Goal: Information Seeking & Learning: Compare options

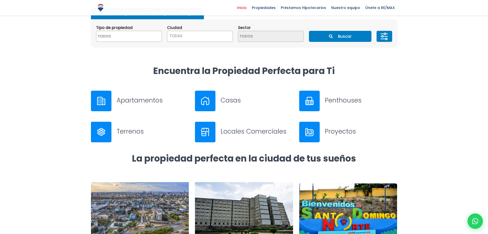
scroll to position [161, 0]
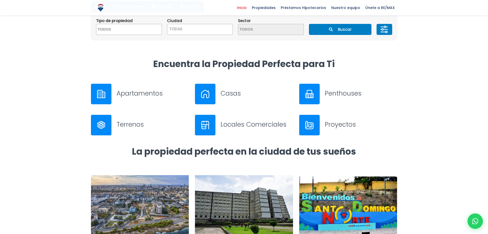
click at [203, 89] on div at bounding box center [205, 94] width 21 height 21
click at [144, 31] on span at bounding box center [129, 29] width 66 height 11
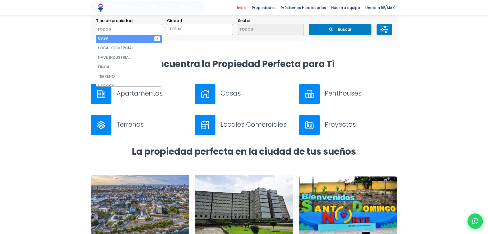
click at [125, 38] on li "CASA" at bounding box center [128, 38] width 65 height 9
select select "house"
click at [114, 38] on li "CASA" at bounding box center [128, 38] width 65 height 9
select select
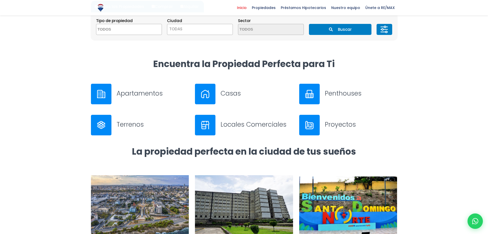
click at [331, 31] on button "Buscar" at bounding box center [340, 29] width 63 height 11
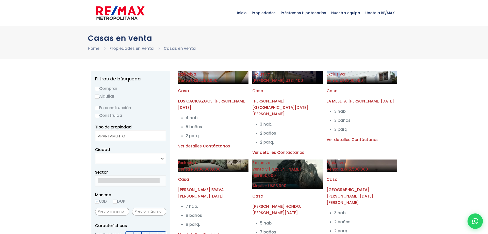
select select
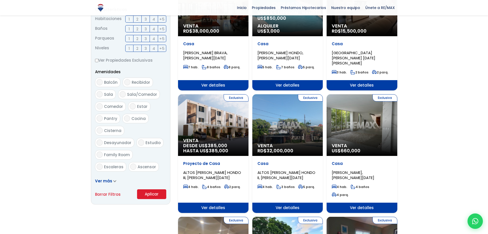
scroll to position [218, 0]
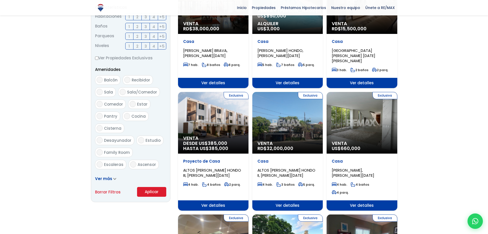
click at [112, 177] on link "Ver más" at bounding box center [105, 178] width 21 height 5
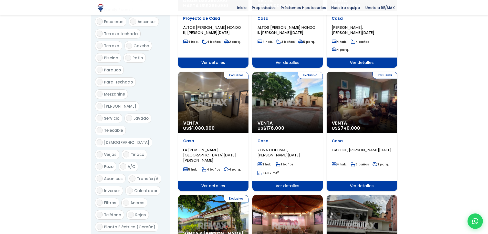
scroll to position [357, 0]
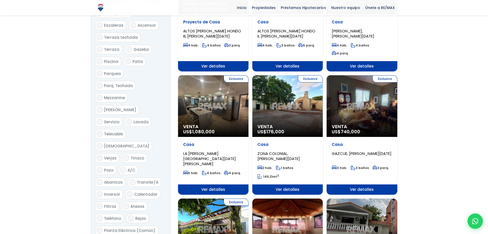
click at [99, 58] on input "Piscina" at bounding box center [100, 61] width 6 height 6
checkbox input "true"
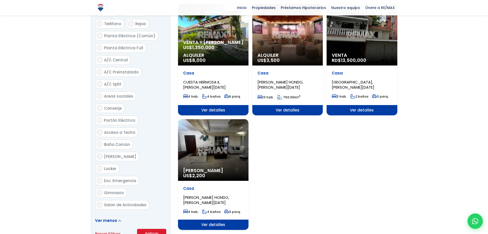
scroll to position [552, 0]
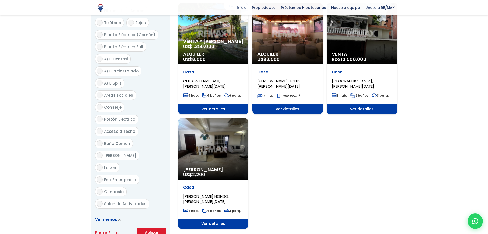
click at [151, 227] on button "Aplicar" at bounding box center [151, 232] width 29 height 10
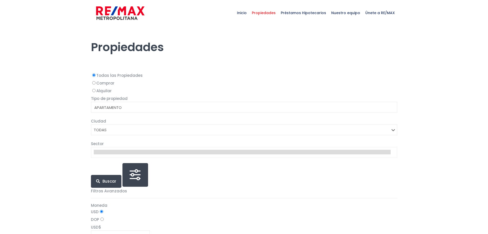
select select
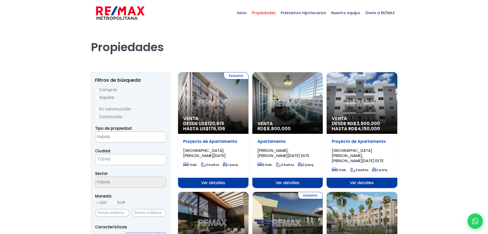
click at [98, 89] on input "Comprar" at bounding box center [97, 90] width 4 height 4
radio input "true"
click at [119, 139] on textarea "Search" at bounding box center [120, 136] width 50 height 11
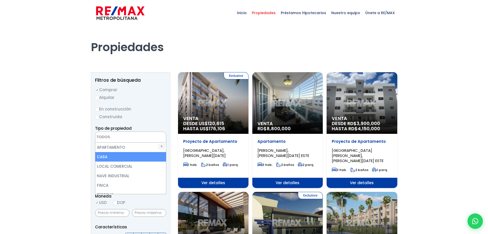
click at [114, 154] on li "CASA" at bounding box center [130, 156] width 71 height 9
select select "house"
click at [114, 154] on li "CASA" at bounding box center [130, 156] width 71 height 9
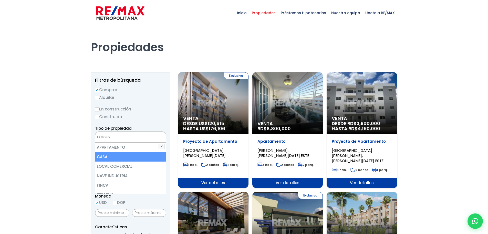
select select "house"
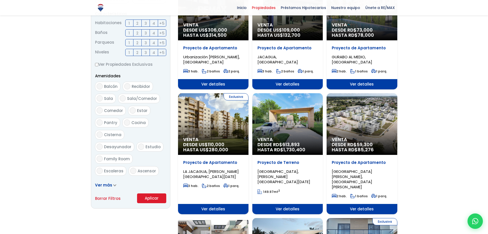
scroll to position [215, 0]
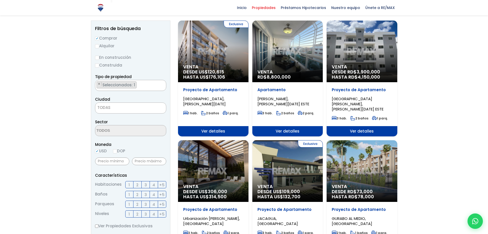
click at [154, 191] on form "Comprar Alquilar En construcción Construida Tipo de propiedad APARTAMENTO CASA …" at bounding box center [130, 199] width 71 height 329
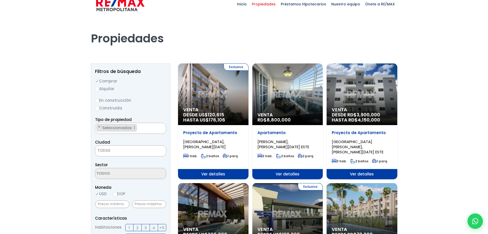
scroll to position [4, 0]
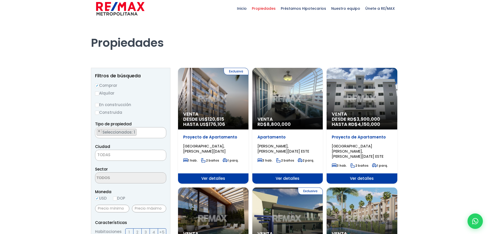
click at [97, 113] on input "Construida" at bounding box center [97, 112] width 4 height 4
radio input "true"
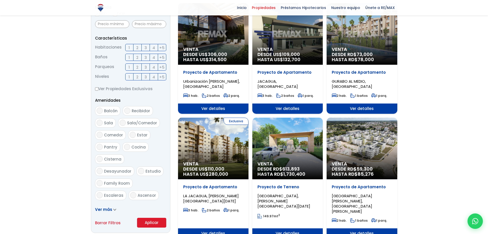
scroll to position [189, 0]
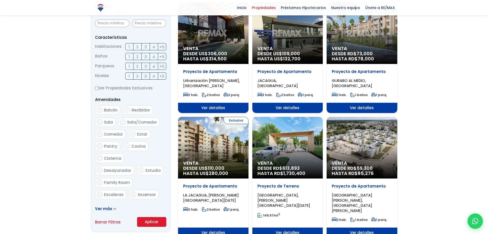
click at [156, 219] on button "Aplicar" at bounding box center [151, 222] width 29 height 10
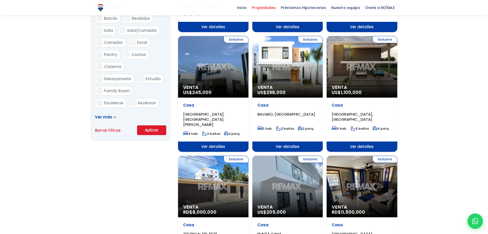
scroll to position [287, 0]
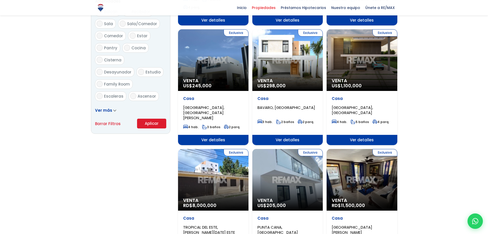
click at [107, 109] on span "Ver más" at bounding box center [103, 109] width 17 height 5
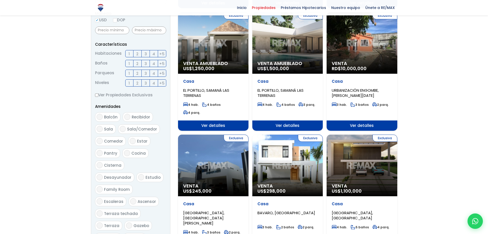
scroll to position [0, 0]
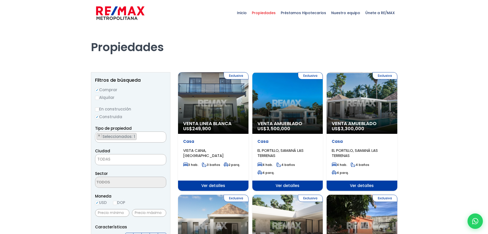
click at [116, 202] on input "DOP" at bounding box center [115, 202] width 4 height 4
radio input "true"
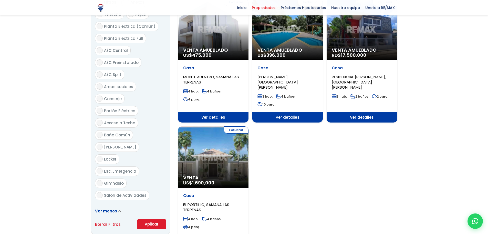
scroll to position [563, 0]
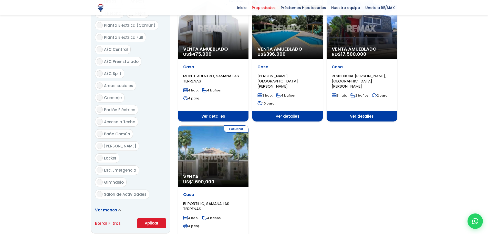
click at [150, 218] on button "Aplicar" at bounding box center [151, 223] width 29 height 10
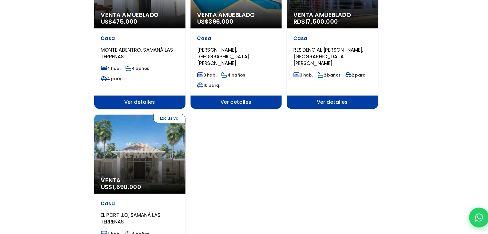
scroll to position [557, 0]
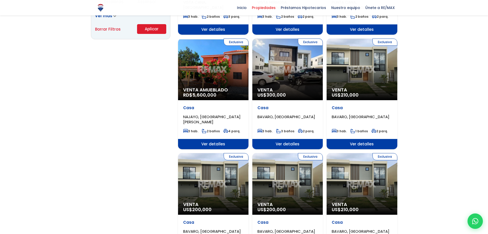
scroll to position [338, 0]
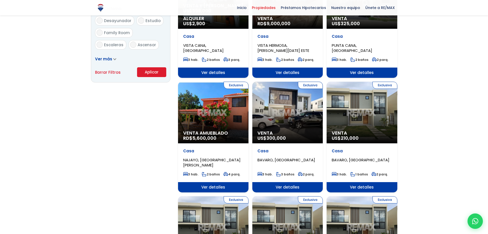
click at [212, 108] on div "Exclusiva Venta Amueblado RD$ 5,600,000" at bounding box center [213, 113] width 70 height 62
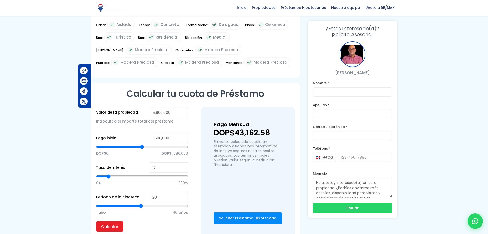
scroll to position [73, 0]
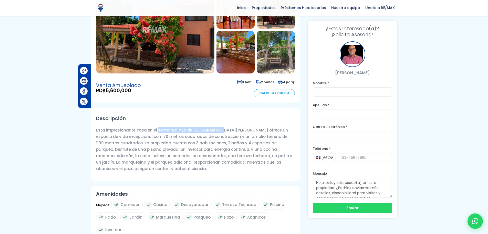
drag, startPoint x: 155, startPoint y: 129, endPoint x: 215, endPoint y: 132, distance: 59.3
click at [215, 132] on p "Esta impresionante casa en el sector Najayo de [GEOGRAPHIC_DATA][PERSON_NAME] o…" at bounding box center [195, 149] width 199 height 45
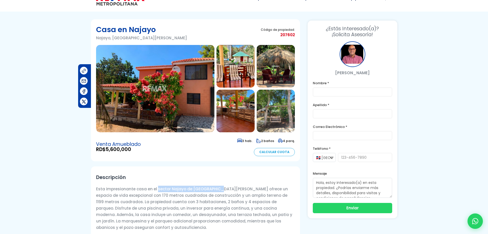
scroll to position [14, 0]
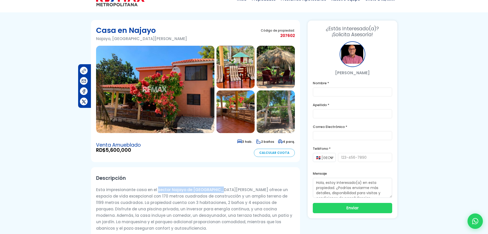
click at [274, 109] on img at bounding box center [276, 111] width 38 height 43
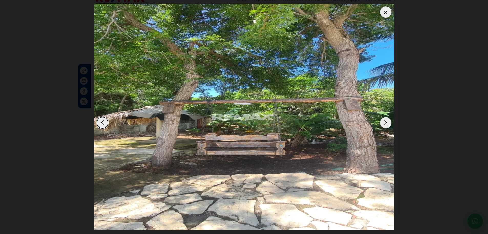
click at [383, 122] on div "Next slide" at bounding box center [385, 122] width 11 height 11
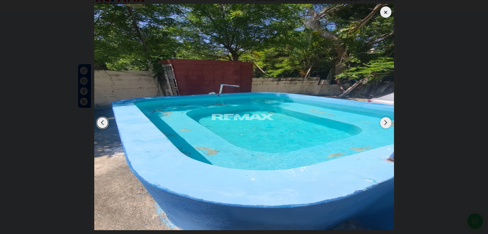
click at [383, 122] on div "Next slide" at bounding box center [385, 122] width 11 height 11
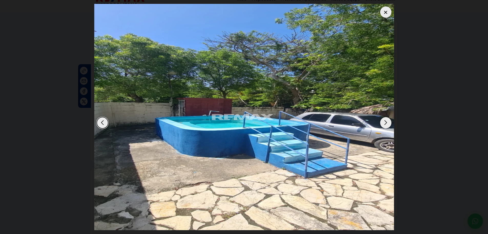
click at [383, 122] on div "Next slide" at bounding box center [385, 122] width 11 height 11
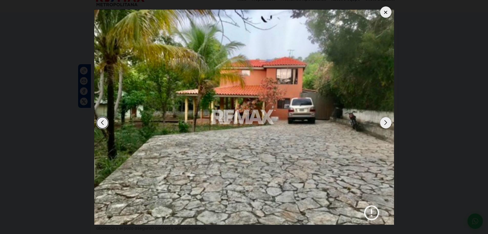
click at [100, 121] on div "Previous slide" at bounding box center [102, 122] width 11 height 11
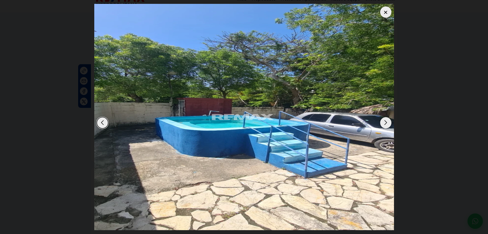
click at [386, 124] on div "Next slide" at bounding box center [385, 122] width 11 height 11
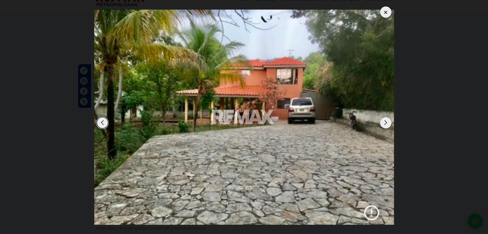
click at [386, 124] on div "Next slide" at bounding box center [385, 122] width 11 height 11
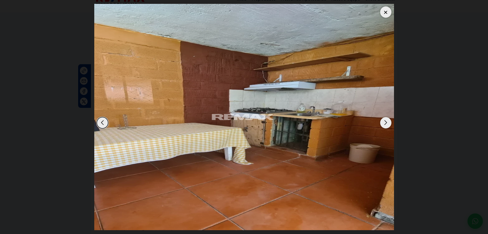
click at [386, 124] on div "Next slide" at bounding box center [385, 122] width 11 height 11
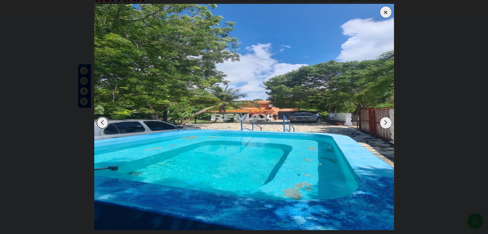
click at [386, 124] on div "Next slide" at bounding box center [385, 122] width 11 height 11
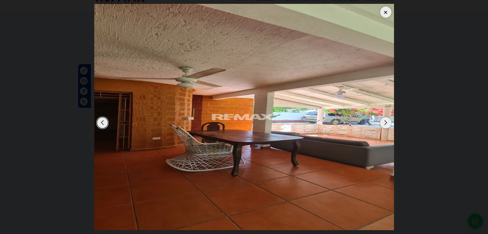
click at [386, 124] on div "Next slide" at bounding box center [385, 122] width 11 height 11
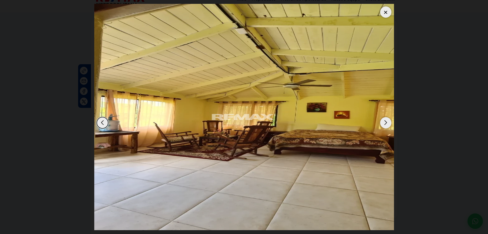
click at [104, 122] on div "Previous slide" at bounding box center [102, 122] width 11 height 11
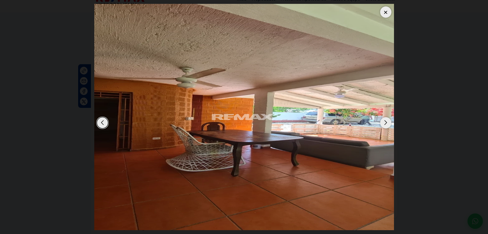
click at [387, 124] on div "Next slide" at bounding box center [385, 122] width 11 height 11
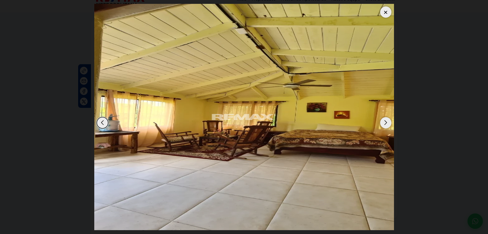
click at [387, 124] on div "Next slide" at bounding box center [385, 122] width 11 height 11
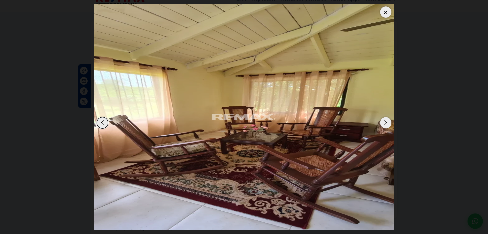
click at [387, 124] on div "Next slide" at bounding box center [385, 122] width 11 height 11
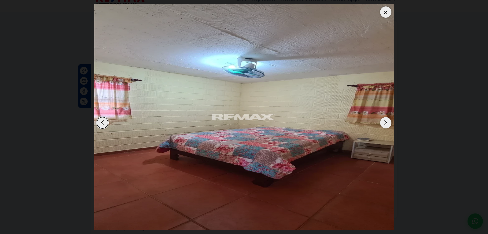
click at [387, 124] on div "Next slide" at bounding box center [385, 122] width 11 height 11
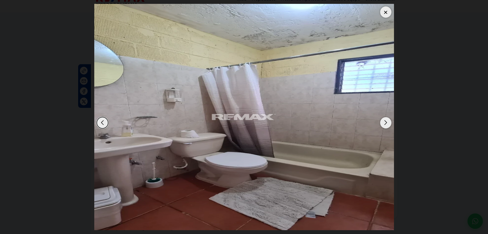
click at [387, 124] on div "Next slide" at bounding box center [385, 122] width 11 height 11
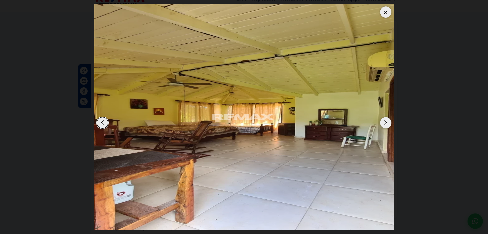
click at [387, 124] on div "Next slide" at bounding box center [385, 122] width 11 height 11
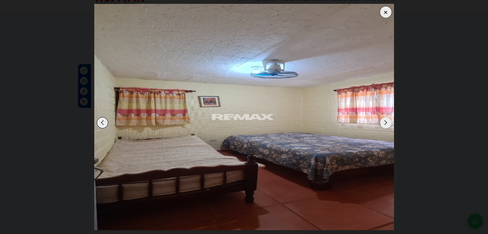
click at [387, 124] on div "Next slide" at bounding box center [385, 122] width 11 height 11
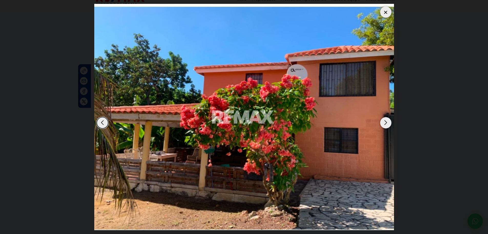
click at [387, 124] on div "Next slide" at bounding box center [385, 122] width 11 height 11
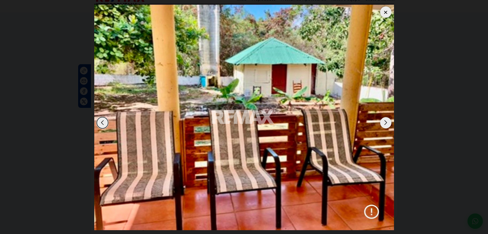
click at [387, 124] on div "Next slide" at bounding box center [385, 122] width 11 height 11
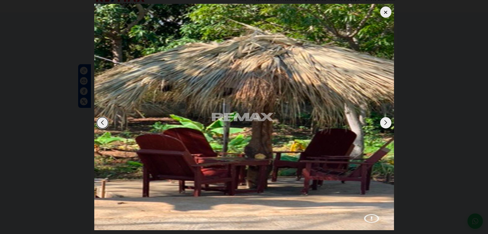
click at [387, 124] on div "Next slide" at bounding box center [385, 122] width 11 height 11
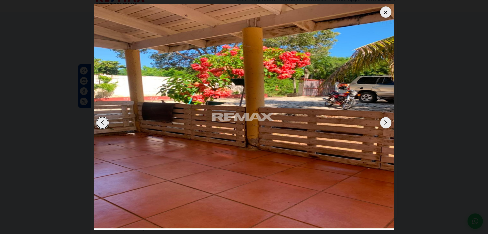
click at [387, 124] on div "Next slide" at bounding box center [385, 122] width 11 height 11
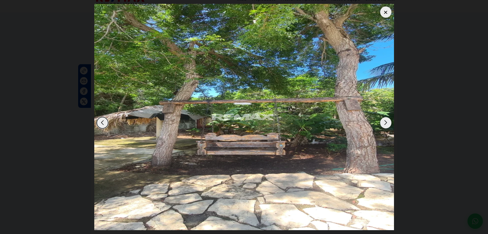
click at [384, 12] on div at bounding box center [385, 11] width 11 height 11
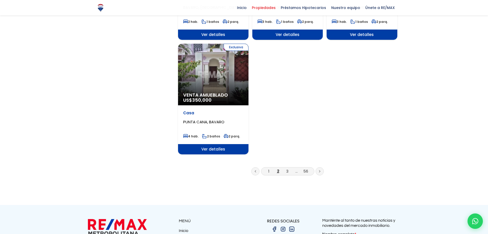
scroll to position [619, 0]
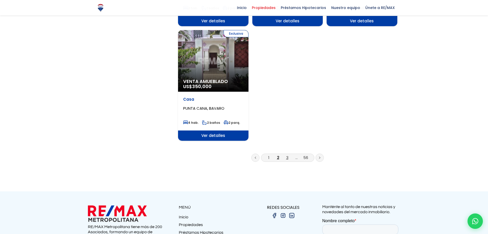
click at [286, 155] on link "3" at bounding box center [287, 157] width 2 height 5
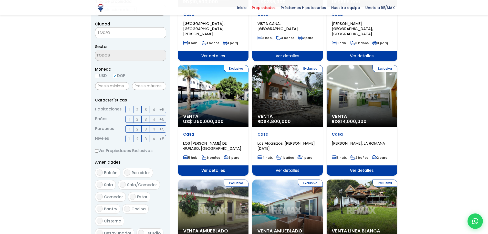
scroll to position [150, 0]
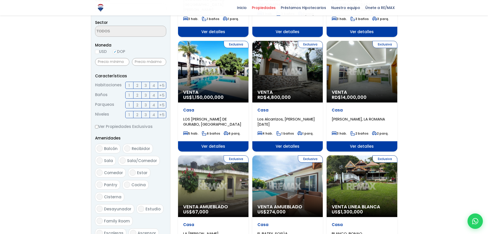
click at [290, 81] on div "Exclusiva Venta RD$ 4,800,000" at bounding box center [287, 72] width 70 height 62
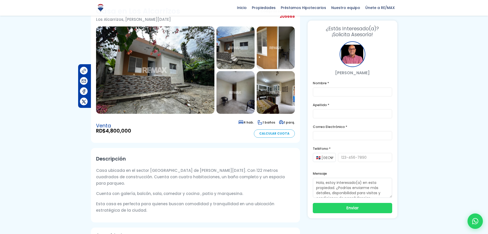
scroll to position [33, 0]
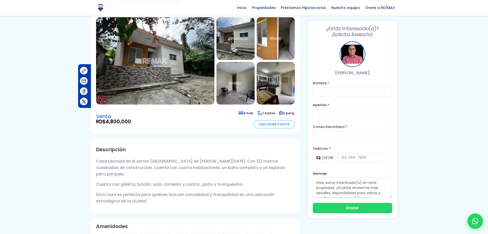
scroll to position [40, 0]
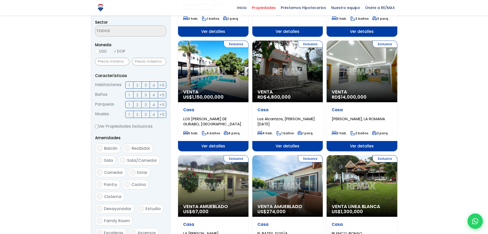
scroll to position [150, 0]
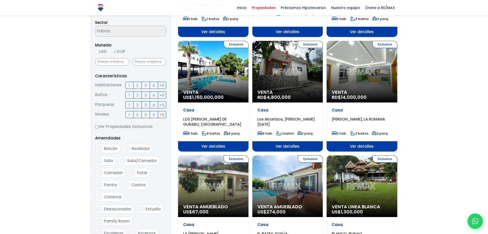
click at [354, 78] on div "Exclusiva Venta RD$ 14,000,000" at bounding box center [362, 72] width 70 height 62
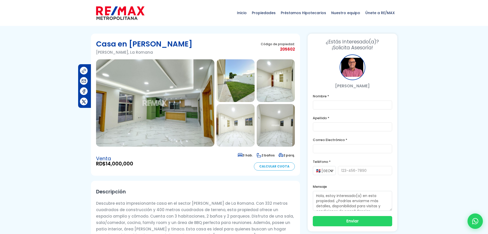
click at [242, 86] on img at bounding box center [236, 80] width 38 height 43
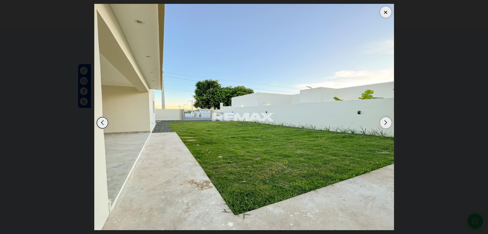
click at [386, 123] on div "Next slide" at bounding box center [385, 122] width 11 height 11
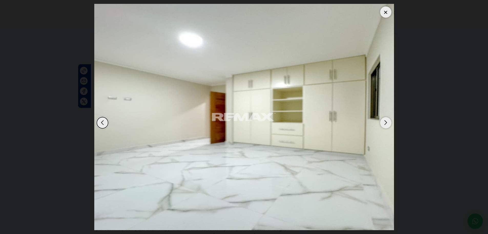
click at [386, 123] on div "Next slide" at bounding box center [385, 122] width 11 height 11
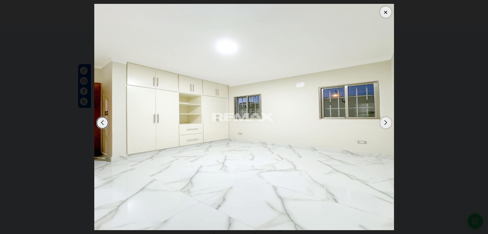
click at [386, 123] on div "Next slide" at bounding box center [385, 122] width 11 height 11
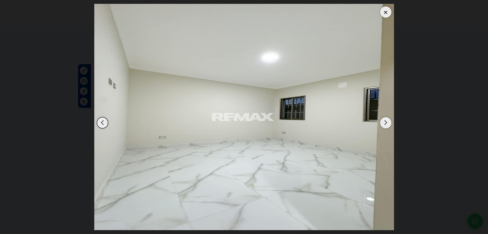
click at [386, 123] on div "Next slide" at bounding box center [385, 122] width 11 height 11
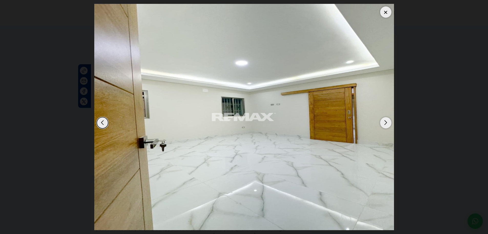
click at [386, 123] on div "Next slide" at bounding box center [385, 122] width 11 height 11
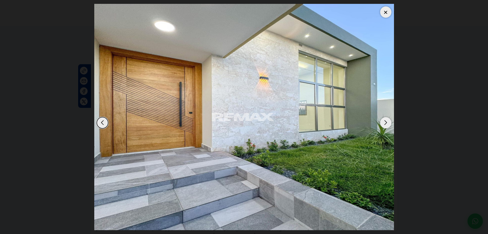
click at [386, 123] on div "Next slide" at bounding box center [385, 122] width 11 height 11
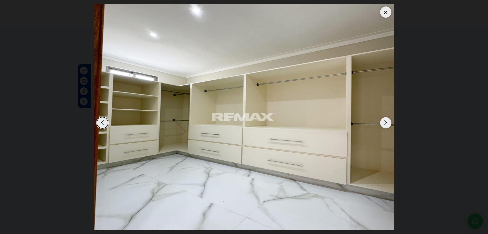
click at [386, 123] on div "Next slide" at bounding box center [385, 122] width 11 height 11
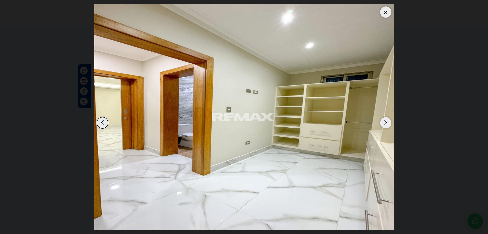
click at [386, 123] on div "Next slide" at bounding box center [385, 122] width 11 height 11
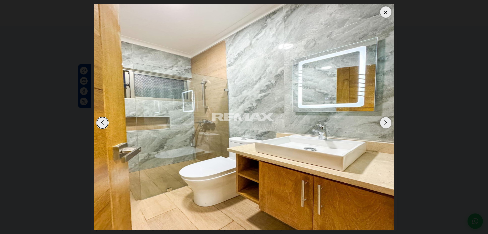
click at [103, 122] on div "Previous slide" at bounding box center [102, 122] width 11 height 11
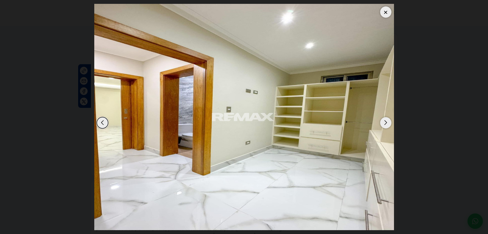
click at [387, 124] on div "Next slide" at bounding box center [385, 122] width 11 height 11
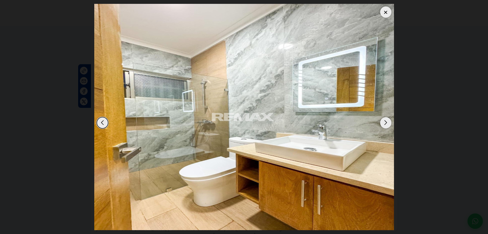
click at [387, 124] on div "Next slide" at bounding box center [385, 122] width 11 height 11
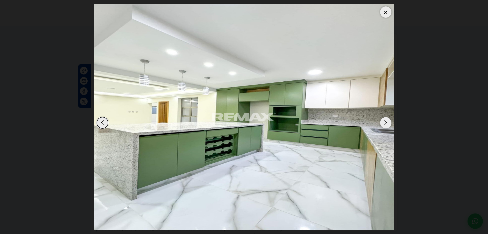
click at [387, 124] on div "Next slide" at bounding box center [385, 122] width 11 height 11
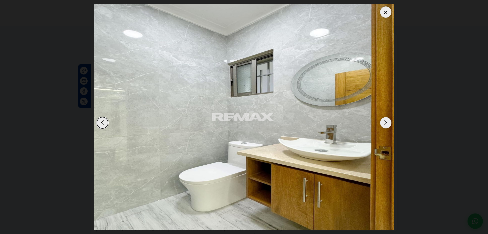
click at [387, 124] on div "Next slide" at bounding box center [385, 122] width 11 height 11
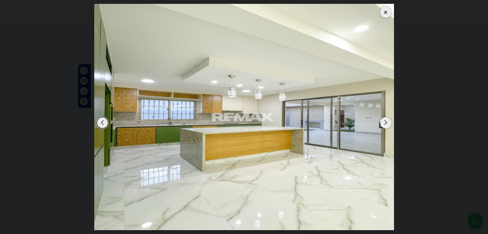
click at [387, 124] on div "Next slide" at bounding box center [385, 122] width 11 height 11
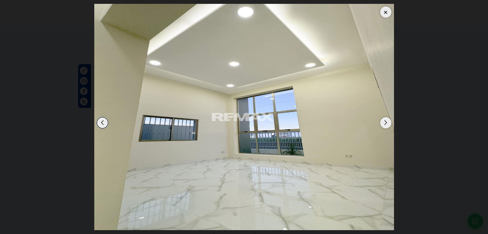
click at [106, 125] on div "Previous slide" at bounding box center [102, 122] width 11 height 11
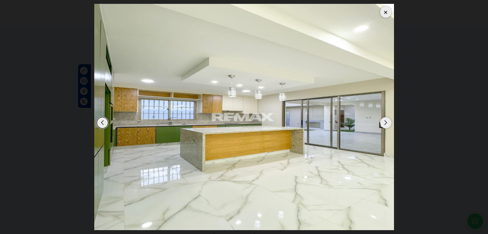
click at [386, 124] on div "Next slide" at bounding box center [385, 122] width 11 height 11
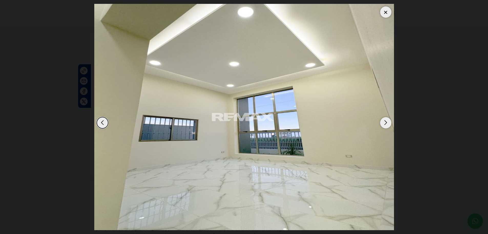
click at [386, 124] on div "Next slide" at bounding box center [385, 122] width 11 height 11
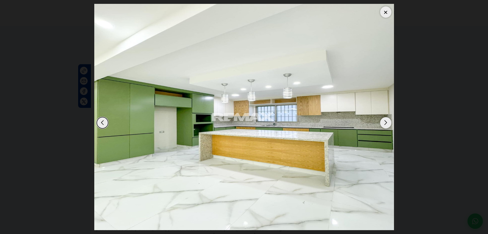
click at [386, 124] on div "Next slide" at bounding box center [385, 122] width 11 height 11
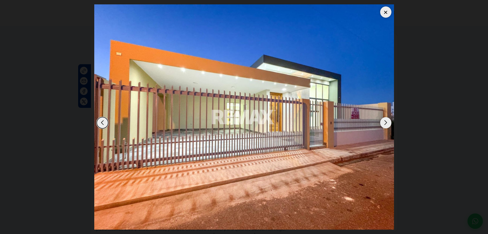
click at [386, 124] on div "Next slide" at bounding box center [385, 122] width 11 height 11
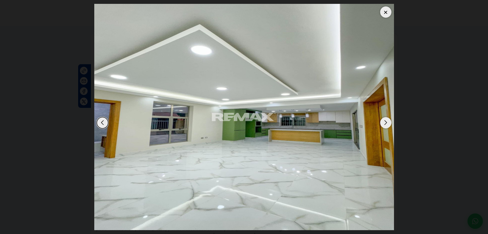
click at [386, 124] on div "Next slide" at bounding box center [385, 122] width 11 height 11
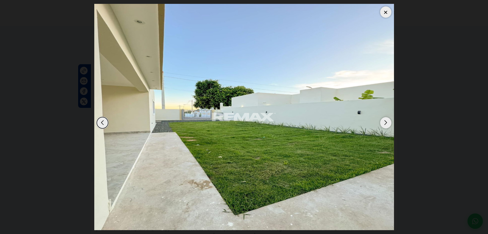
click at [383, 12] on div at bounding box center [385, 11] width 11 height 11
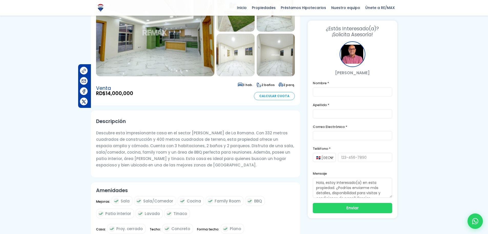
scroll to position [74, 0]
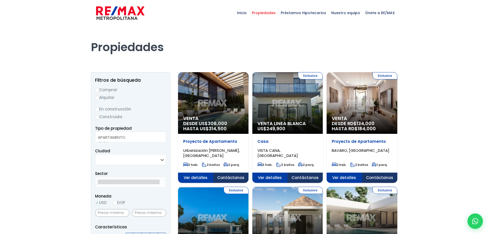
select select
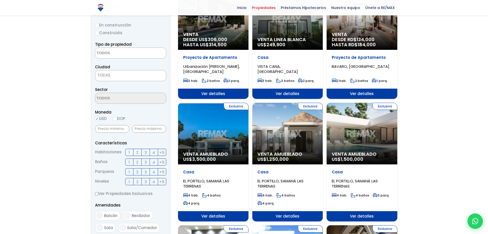
scroll to position [87, 0]
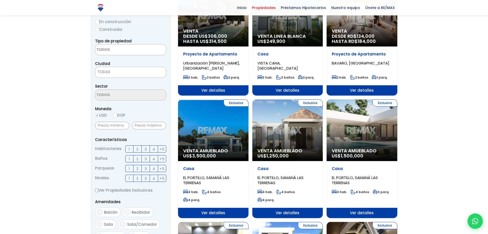
click at [220, 134] on div "Exclusiva Venta Amueblado US$ 3,500,000" at bounding box center [213, 130] width 70 height 62
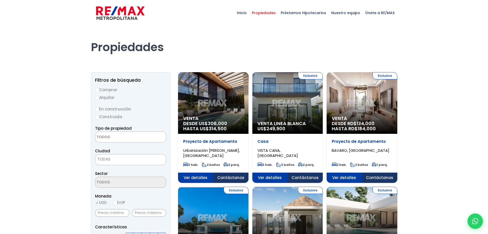
select select
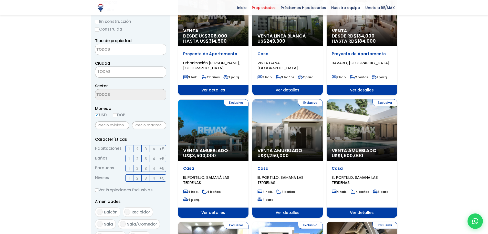
scroll to position [87, 0]
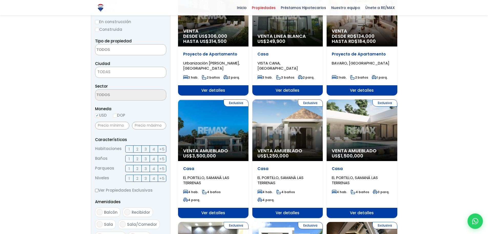
click at [366, 35] on span "134,000" at bounding box center [366, 36] width 18 height 6
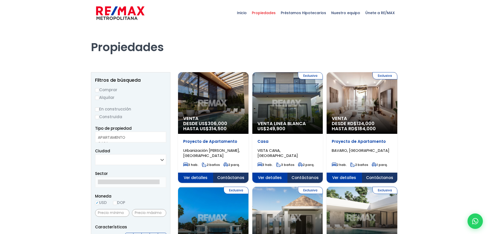
select select
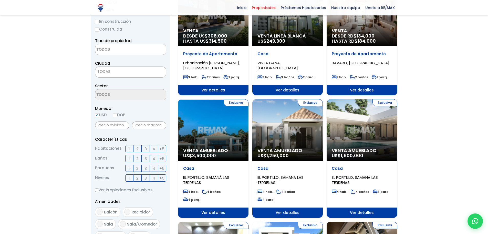
scroll to position [87, 0]
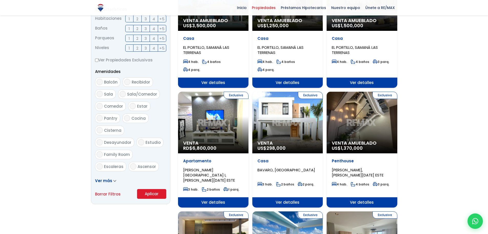
scroll to position [220, 0]
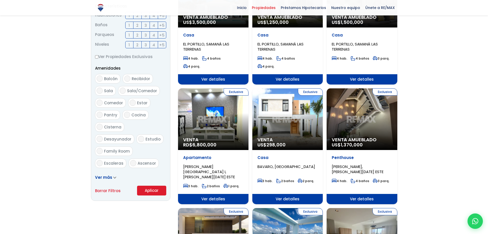
click at [220, 114] on div "Exclusiva Venta RD$ 6,800,000" at bounding box center [213, 119] width 70 height 62
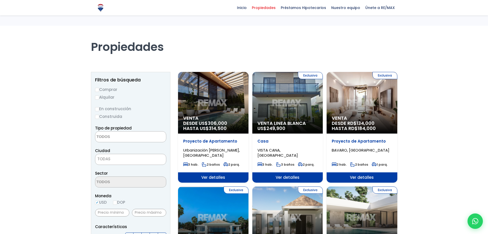
select select
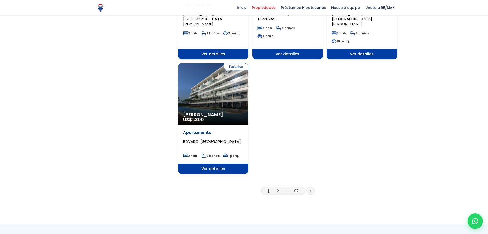
scroll to position [654, 0]
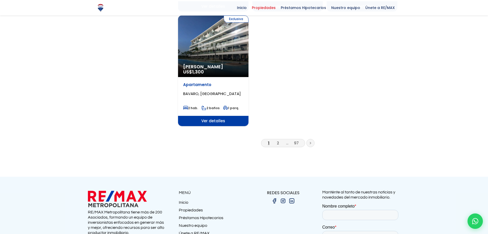
click at [276, 139] on li "2" at bounding box center [278, 142] width 8 height 6
click at [277, 140] on link "2" at bounding box center [278, 142] width 2 height 5
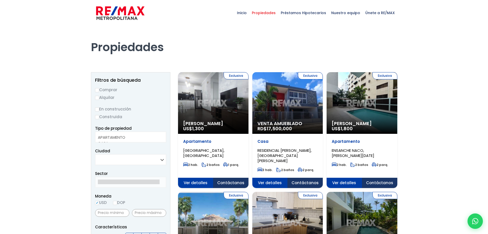
select select
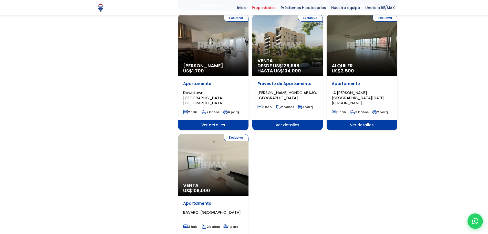
scroll to position [591, 0]
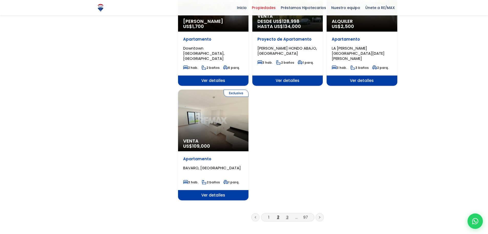
click at [288, 214] on link "3" at bounding box center [287, 216] width 2 height 5
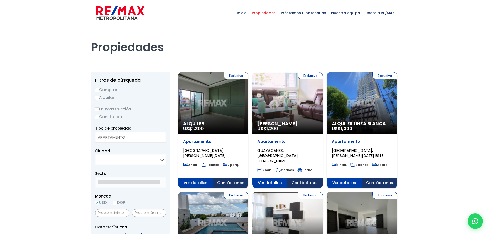
select select
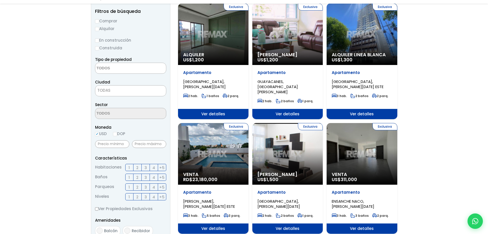
scroll to position [82, 0]
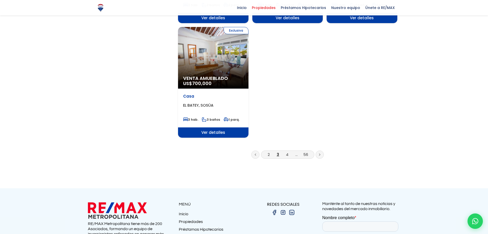
scroll to position [638, 0]
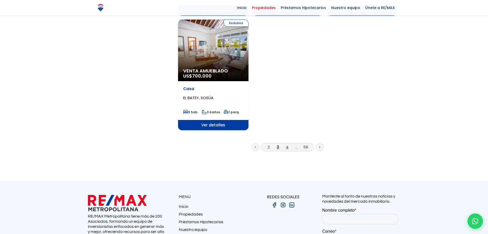
click at [287, 144] on link "4" at bounding box center [287, 146] width 3 height 5
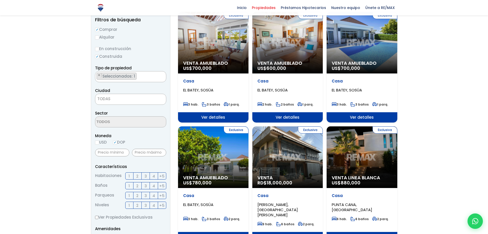
scroll to position [36, 0]
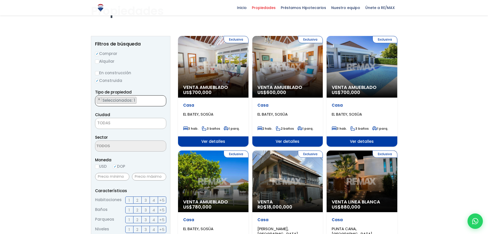
click at [141, 98] on ul "× Seleccionados: 1" at bounding box center [127, 100] width 64 height 11
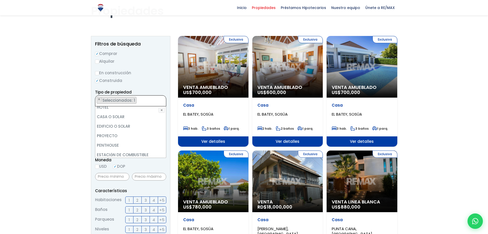
scroll to position [92, 0]
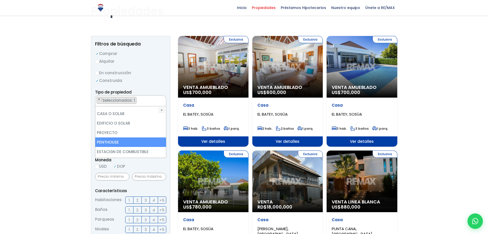
click at [128, 140] on li "PENTHOUSE" at bounding box center [130, 141] width 71 height 9
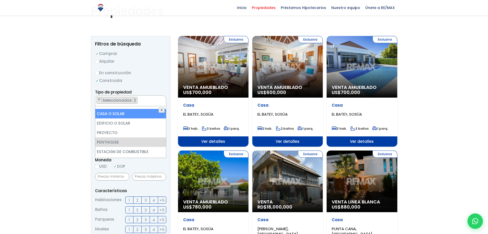
click at [160, 110] on button "✕" at bounding box center [162, 109] width 6 height 5
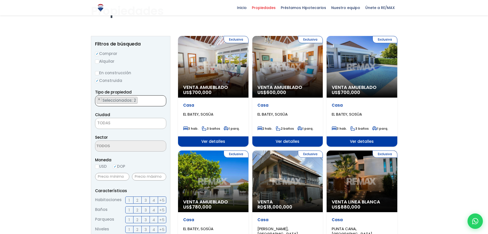
click at [145, 100] on ul "× Seleccionados: 2 × Seleccionados: 2" at bounding box center [127, 100] width 64 height 11
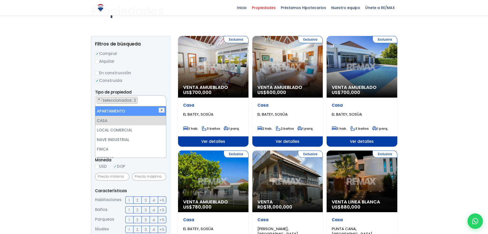
click at [162, 110] on button "✕" at bounding box center [162, 109] width 6 height 5
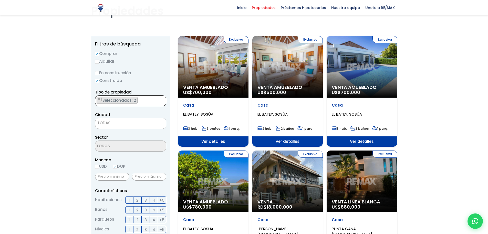
click at [140, 99] on ul "× Seleccionados: 2 × Seleccionados: 2" at bounding box center [127, 100] width 64 height 11
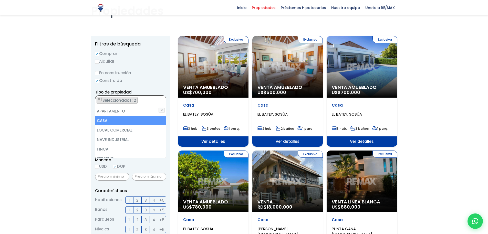
type textarea "PENTHOUSE"
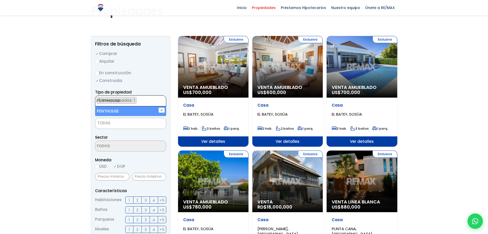
click at [140, 99] on ul "× Seleccionados: 1" at bounding box center [127, 100] width 64 height 11
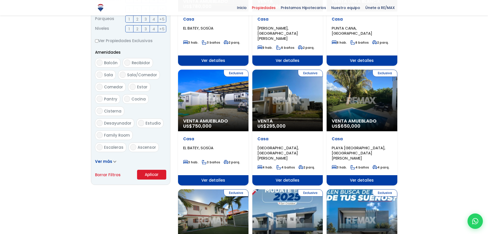
scroll to position [240, 0]
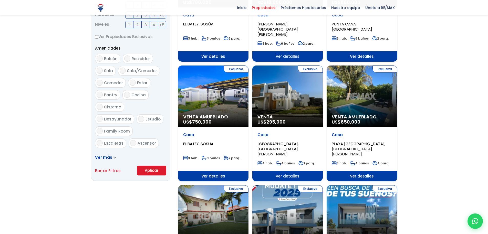
click at [157, 169] on button "Aplicar" at bounding box center [151, 170] width 29 height 10
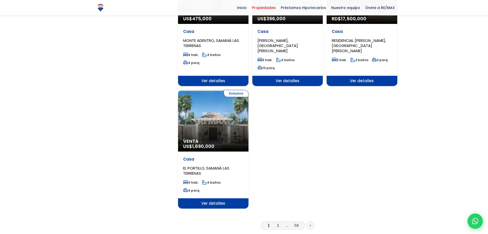
scroll to position [612, 0]
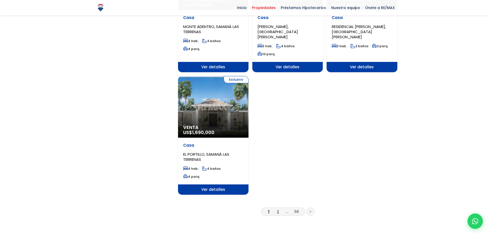
click at [279, 208] on link "2" at bounding box center [278, 210] width 2 height 5
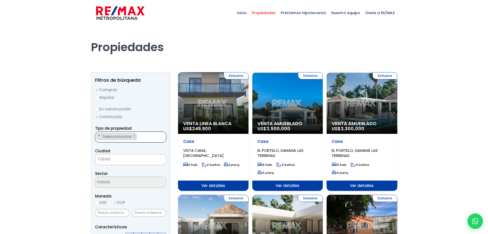
click at [138, 137] on ul "× Seleccionados: 1" at bounding box center [127, 136] width 64 height 11
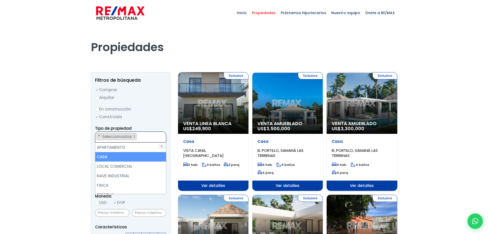
select select
type textarea "CASA"
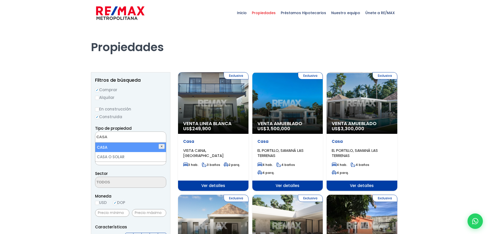
click at [161, 146] on button "✕" at bounding box center [162, 146] width 6 height 5
click at [152, 137] on span at bounding box center [130, 136] width 71 height 11
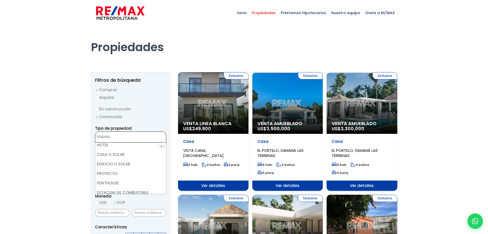
scroll to position [92, 0]
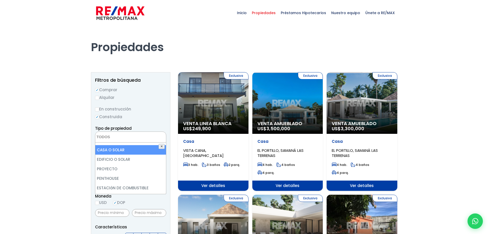
click at [162, 147] on button "✕" at bounding box center [162, 146] width 6 height 5
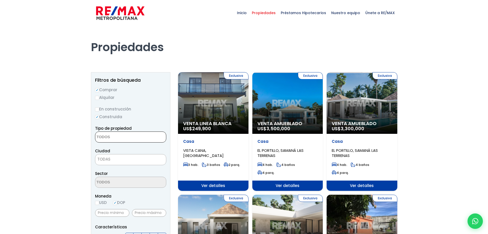
click at [154, 138] on span at bounding box center [130, 136] width 71 height 11
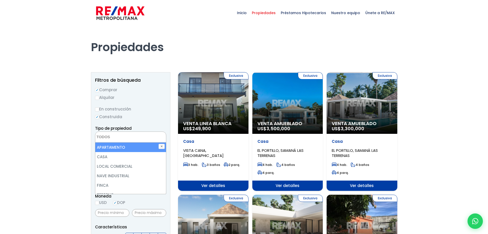
click at [134, 146] on li "APARTAMENTO" at bounding box center [130, 146] width 71 height 9
select select "apartment"
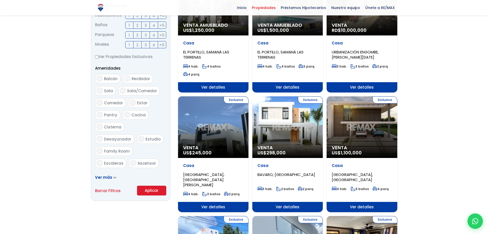
scroll to position [221, 0]
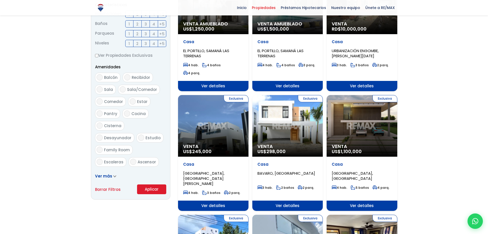
click at [109, 173] on form "Comprar Alquilar En construcción Construida Tipo de propiedad APARTAMENTO CASA …" at bounding box center [130, 29] width 71 height 329
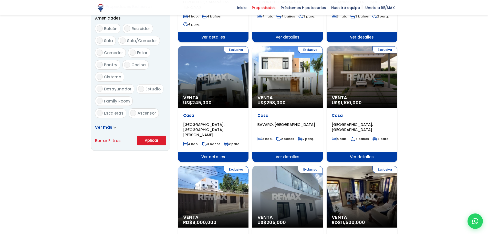
scroll to position [297, 0]
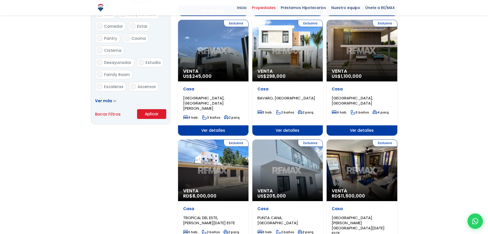
click at [113, 102] on icon at bounding box center [114, 101] width 3 height 2
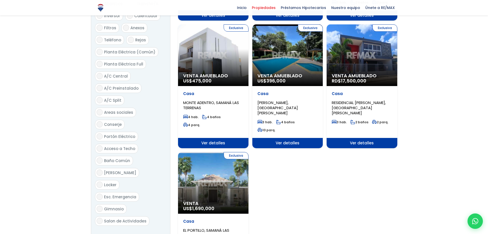
scroll to position [549, 0]
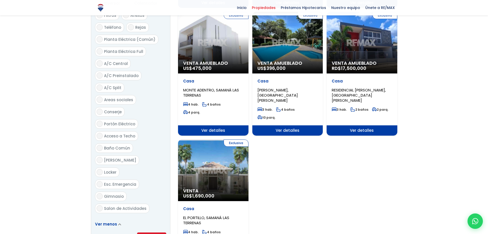
click at [149, 232] on button "Aplicar" at bounding box center [151, 237] width 29 height 10
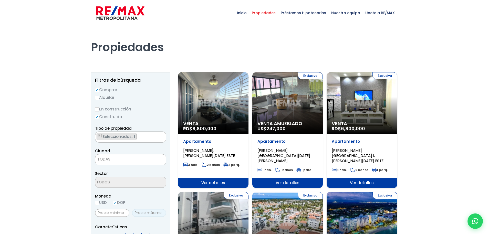
click at [154, 214] on input "text" at bounding box center [149, 213] width 34 height 8
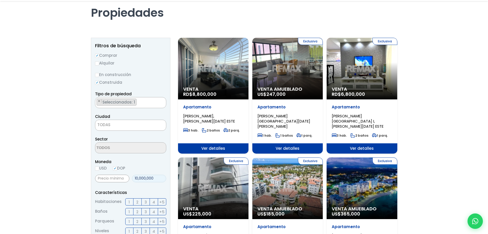
scroll to position [48, 0]
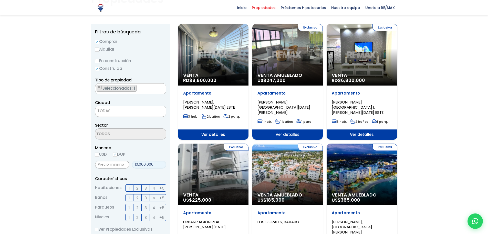
type input "10,000,000"
click at [137, 88] on ul "× Seleccionados: 1" at bounding box center [127, 88] width 64 height 11
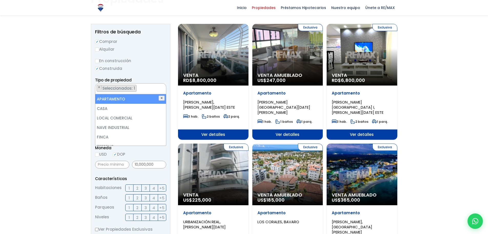
click at [161, 98] on button "✕" at bounding box center [162, 97] width 6 height 5
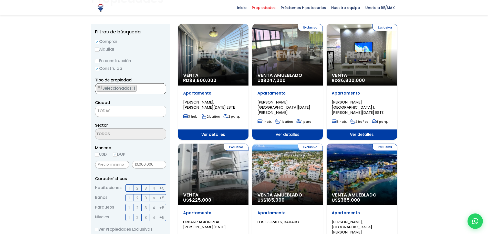
click at [153, 88] on ul "× Seleccionados: 1" at bounding box center [127, 88] width 64 height 11
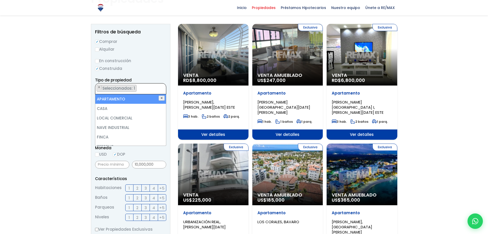
click at [161, 98] on button "✕" at bounding box center [162, 97] width 6 height 5
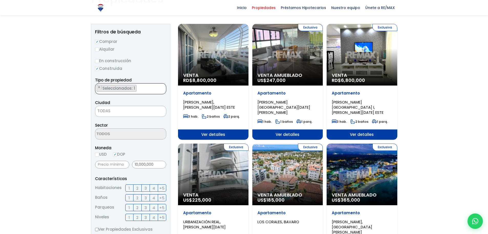
click at [158, 88] on ul "× Seleccionados: 1" at bounding box center [127, 88] width 64 height 11
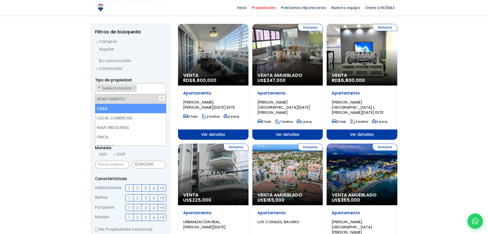
click at [157, 107] on li "CASA" at bounding box center [130, 108] width 71 height 9
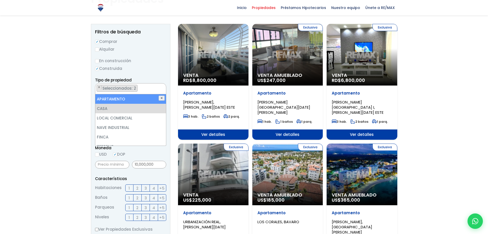
click at [162, 98] on button "✕" at bounding box center [162, 97] width 6 height 5
click at [131, 100] on li "APARTAMENTO" at bounding box center [130, 98] width 71 height 9
select select "apartment"
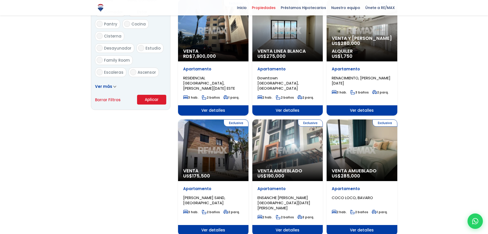
scroll to position [321, 0]
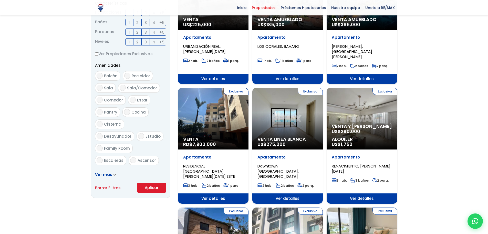
scroll to position [247, 0]
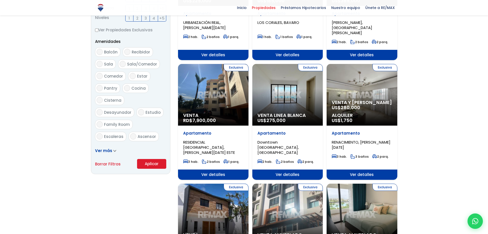
click at [157, 162] on button "Aplicar" at bounding box center [151, 164] width 29 height 10
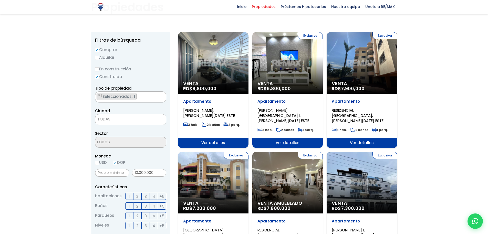
scroll to position [41, 0]
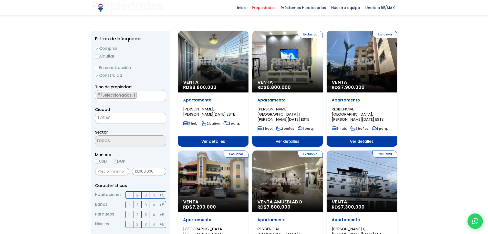
click at [291, 64] on div "Exclusiva Venta RD$ 6,800,000" at bounding box center [287, 62] width 70 height 62
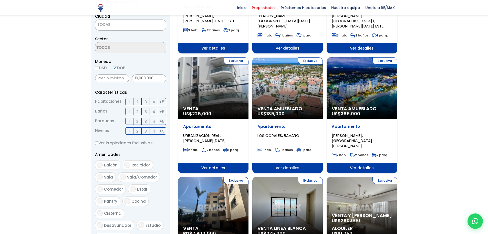
scroll to position [96, 0]
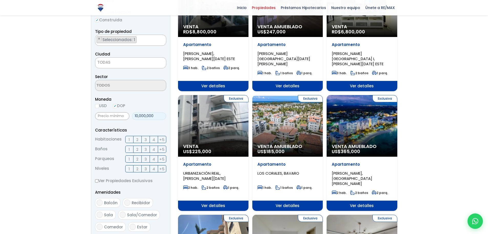
click at [154, 117] on input "10,000,000" at bounding box center [149, 116] width 34 height 8
type input "1"
type input "0"
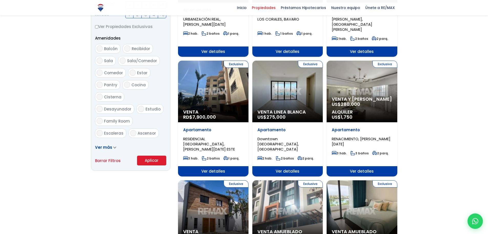
scroll to position [254, 0]
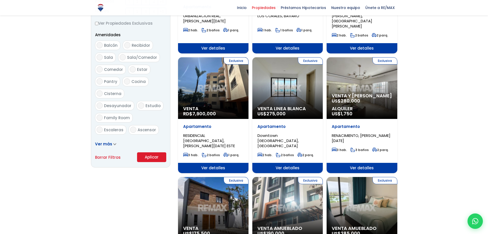
type input "3,600,000"
click at [151, 156] on button "Aplicar" at bounding box center [151, 157] width 29 height 10
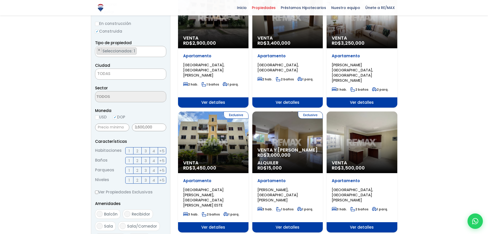
scroll to position [82, 0]
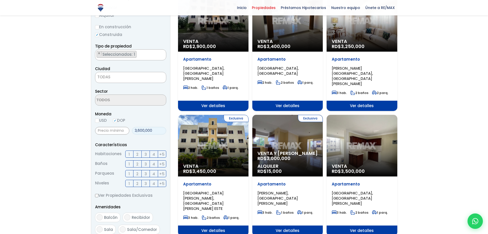
click at [156, 129] on input "3,600,000" at bounding box center [149, 131] width 34 height 8
type input "3"
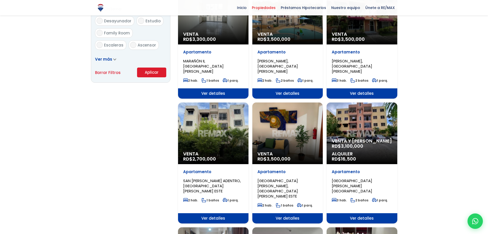
scroll to position [364, 0]
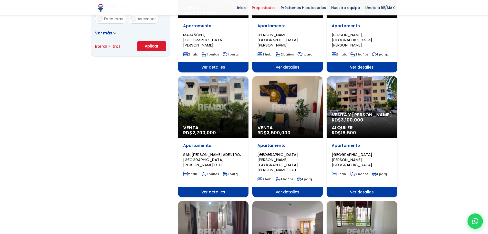
type input "1,500,000"
click at [151, 48] on button "Aplicar" at bounding box center [151, 46] width 29 height 10
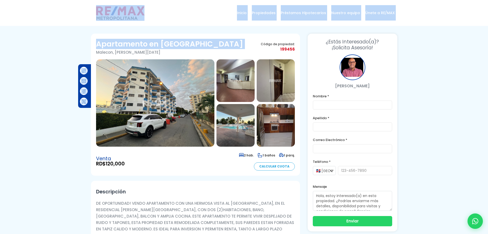
drag, startPoint x: 96, startPoint y: 23, endPoint x: 129, endPoint y: 22, distance: 33.4
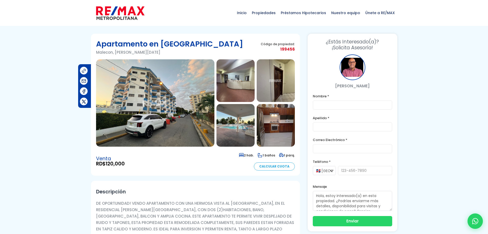
drag, startPoint x: 97, startPoint y: 52, endPoint x: 171, endPoint y: 55, distance: 74.1
click at [171, 55] on p "Malecon, [PERSON_NAME][DATE]" at bounding box center [169, 52] width 147 height 6
copy p "Malecon, [PERSON_NAME][DATE]"
click at [239, 133] on img at bounding box center [236, 125] width 38 height 43
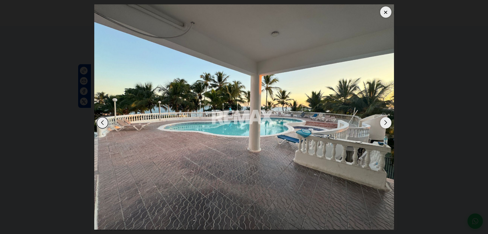
click at [382, 15] on div at bounding box center [385, 11] width 11 height 11
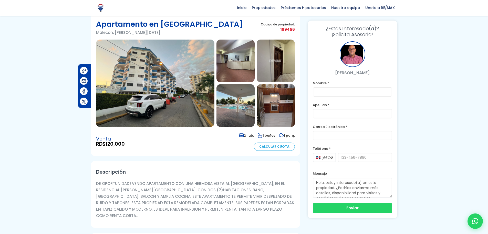
scroll to position [14, 0]
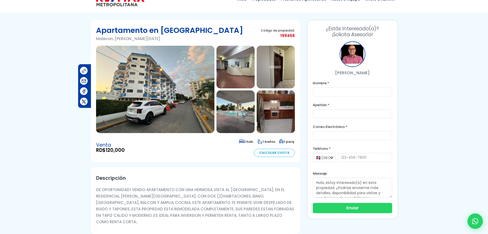
click at [280, 115] on img at bounding box center [276, 111] width 38 height 43
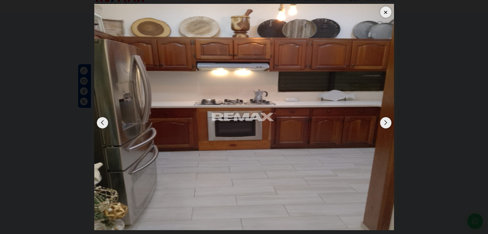
click at [387, 13] on div at bounding box center [385, 11] width 11 height 11
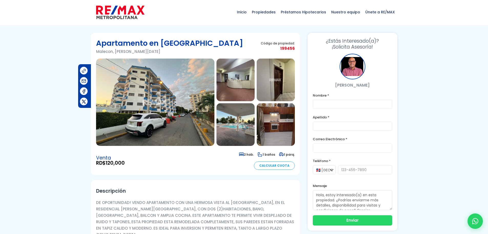
scroll to position [0, 0]
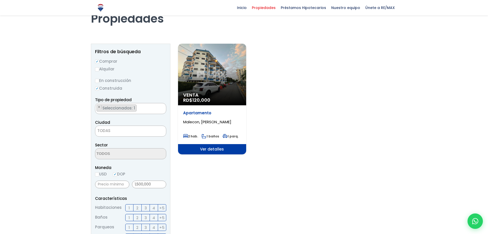
scroll to position [28, 0]
click at [151, 184] on input "1,500,000" at bounding box center [149, 184] width 34 height 8
type input "1"
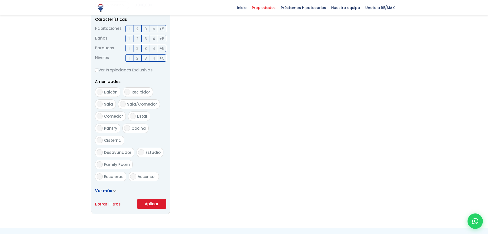
scroll to position [219, 0]
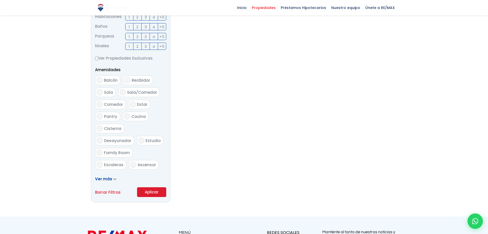
type input "3,000,000"
click at [148, 192] on button "Aplicar" at bounding box center [151, 192] width 29 height 10
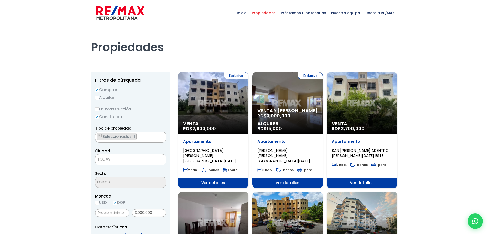
click at [100, 96] on label "Alquilar" at bounding box center [130, 97] width 71 height 6
click at [99, 96] on input "Alquilar" at bounding box center [97, 98] width 4 height 4
radio input "true"
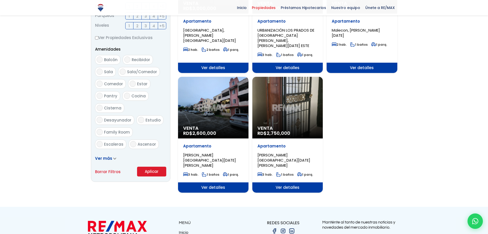
scroll to position [246, 0]
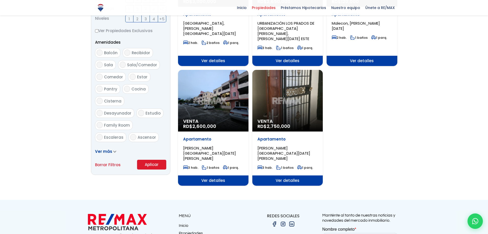
click at [153, 165] on button "Aplicar" at bounding box center [151, 164] width 29 height 10
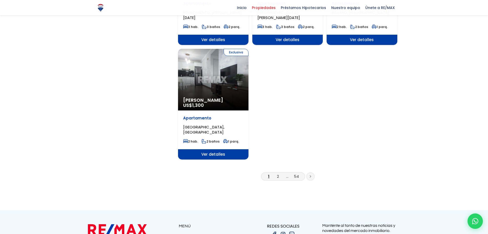
scroll to position [629, 0]
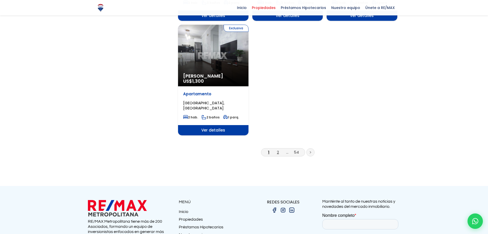
click at [277, 149] on link "2" at bounding box center [278, 151] width 2 height 5
